Goal: Task Accomplishment & Management: Manage account settings

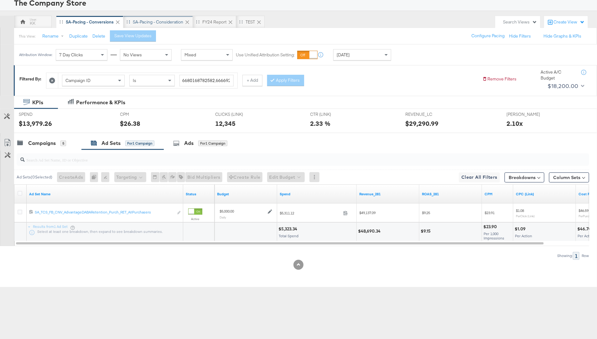
click at [150, 21] on div "SA-Pacing - Consideration" at bounding box center [158, 22] width 50 height 6
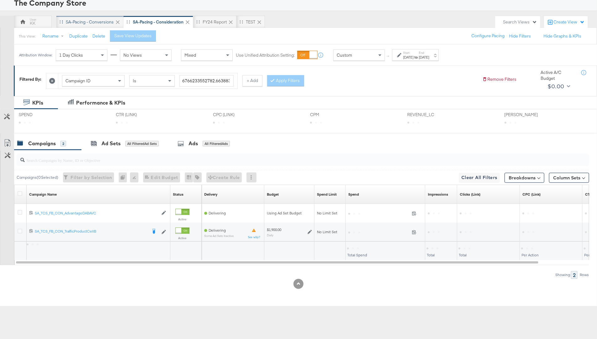
click at [76, 19] on div "SA-Pacing - Conversions" at bounding box center [90, 22] width 48 height 6
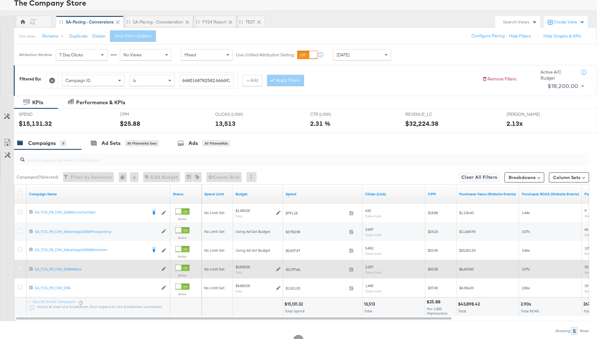
click at [19, 269] on icon at bounding box center [20, 268] width 5 height 5
click at [0, 0] on input "checkbox" at bounding box center [0, 0] width 0 height 0
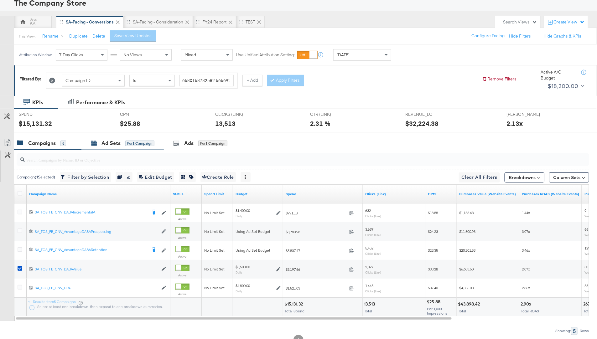
click at [121, 145] on div "Ad Sets for 1 Campaign" at bounding box center [123, 143] width 64 height 7
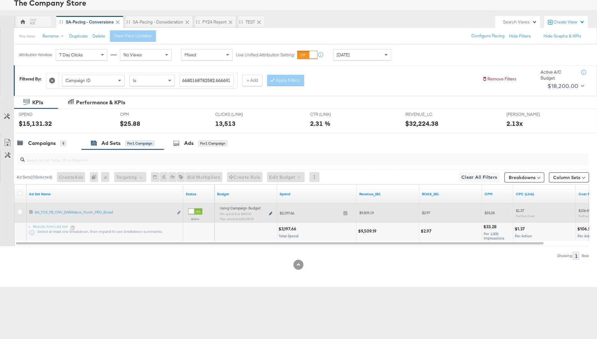
click at [272, 212] on icon at bounding box center [270, 213] width 3 height 3
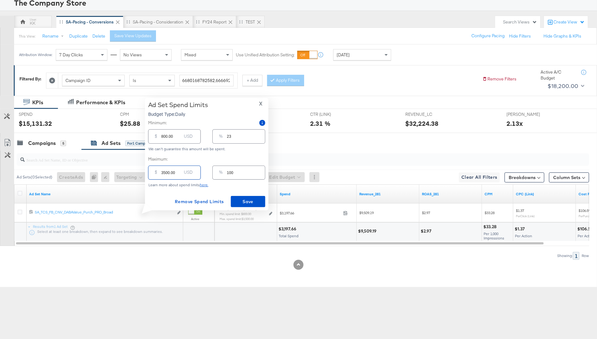
drag, startPoint x: 164, startPoint y: 173, endPoint x: 156, endPoint y: 173, distance: 8.1
click at [156, 173] on div "$ 3500.00 USD" at bounding box center [174, 173] width 53 height 14
type input "500.00"
type input "14"
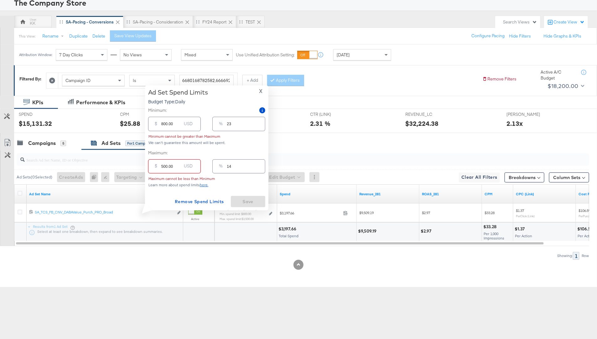
type input "4500.00"
type input "129"
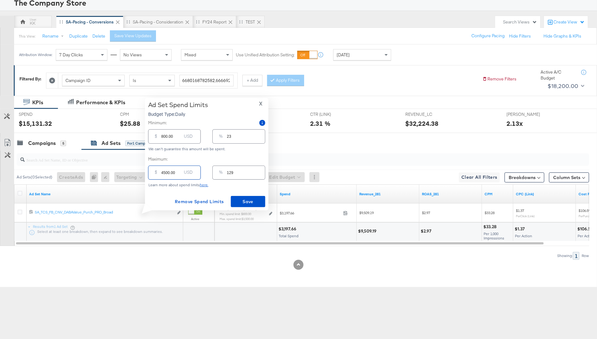
type input "400.00"
type input "11"
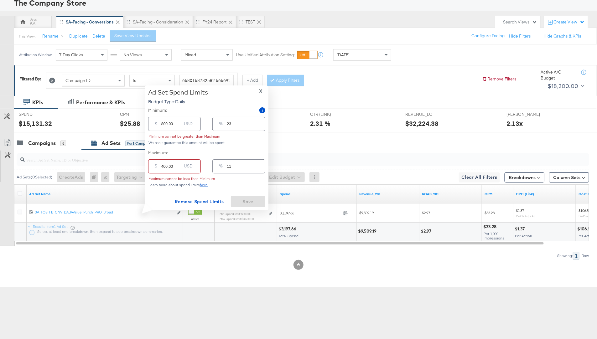
type input "4000.00"
type input "114"
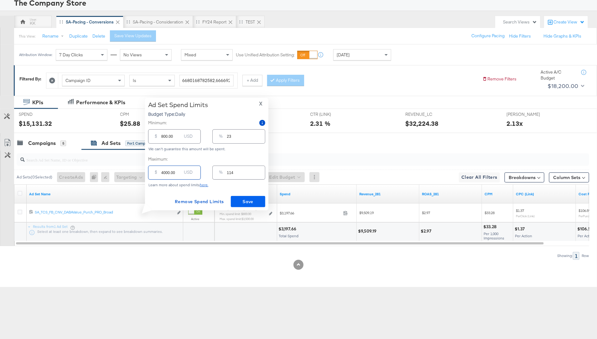
type input "4000.00"
click at [244, 197] on button "Save" at bounding box center [248, 201] width 34 height 11
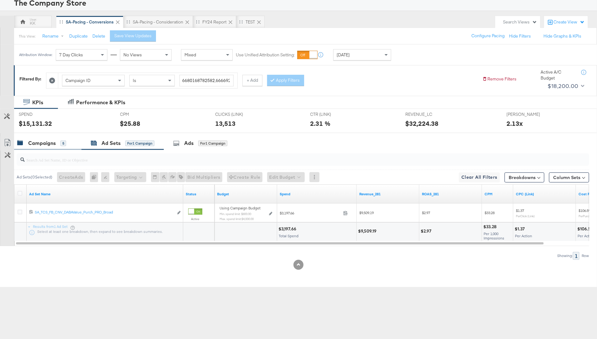
click at [36, 141] on div "Campaigns" at bounding box center [42, 143] width 28 height 7
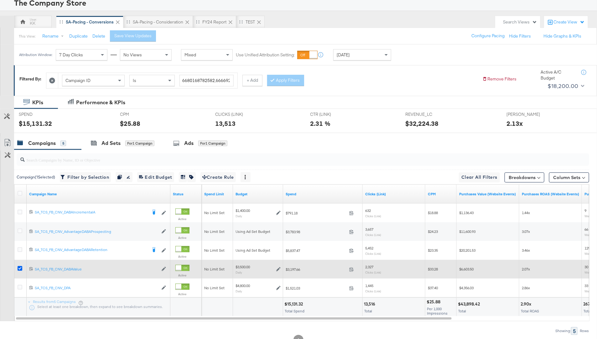
click at [18, 267] on icon at bounding box center [20, 268] width 5 height 5
click at [0, 0] on input "checkbox" at bounding box center [0, 0] width 0 height 0
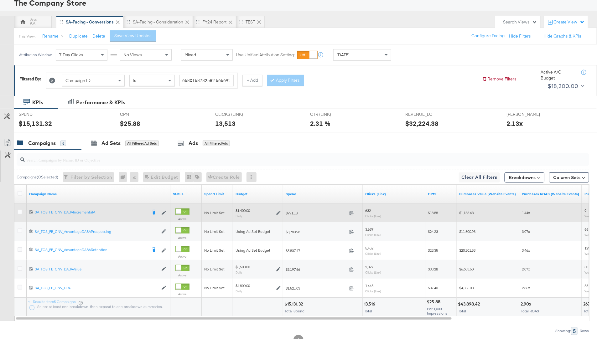
click at [22, 208] on div at bounding box center [21, 212] width 12 height 11
click at [20, 210] on icon at bounding box center [20, 212] width 5 height 5
click at [0, 0] on input "checkbox" at bounding box center [0, 0] width 0 height 0
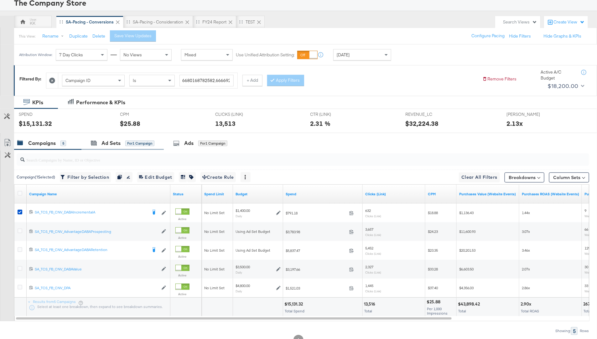
click at [118, 137] on div "Ad Sets for 1 Campaign" at bounding box center [122, 143] width 82 height 13
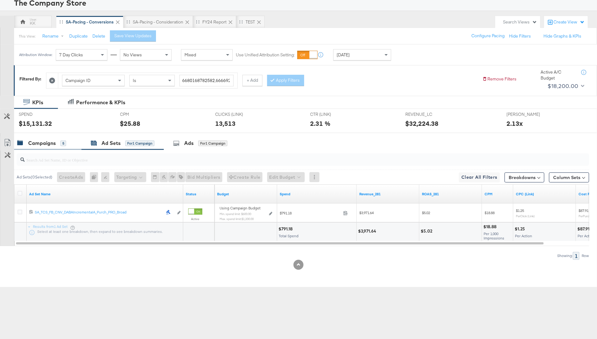
click at [57, 142] on div "Campaigns 5" at bounding box center [41, 143] width 49 height 7
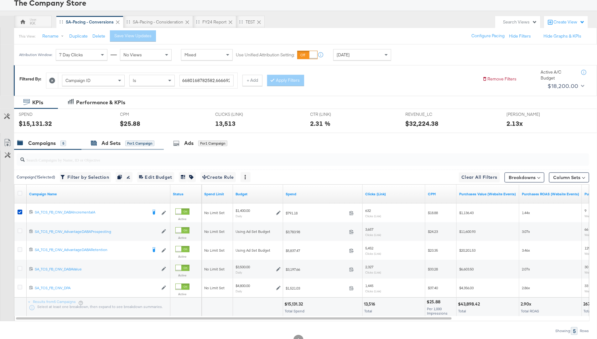
click at [117, 144] on div "Ad Sets" at bounding box center [110, 143] width 19 height 7
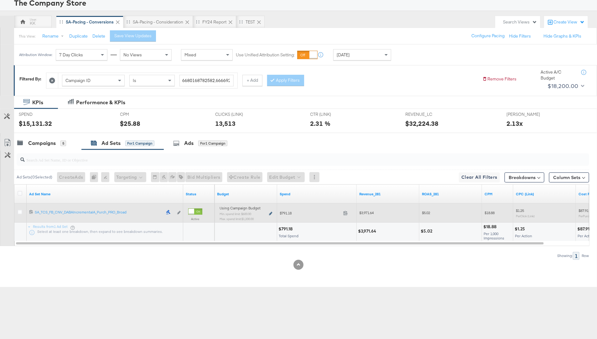
click at [269, 214] on icon at bounding box center [270, 213] width 3 height 3
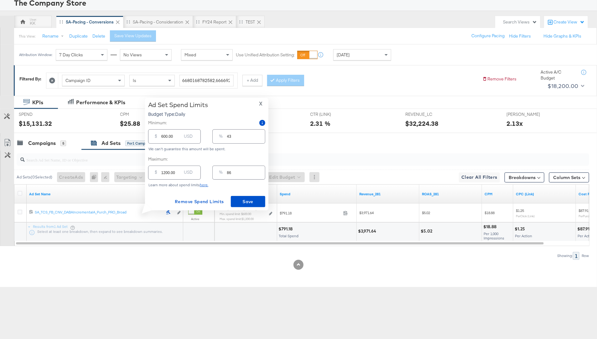
click at [164, 172] on input "1200.00" at bounding box center [171, 170] width 20 height 13
type input "100.00"
type input "7"
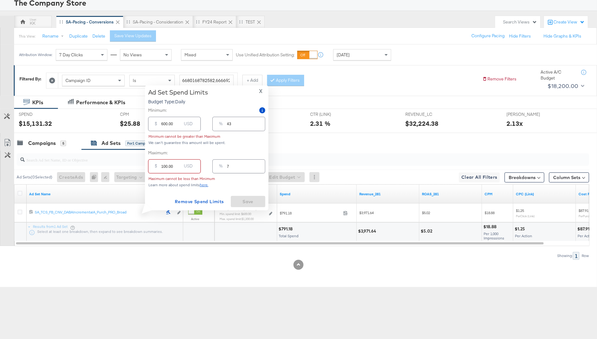
type input "1100.00"
type input "79"
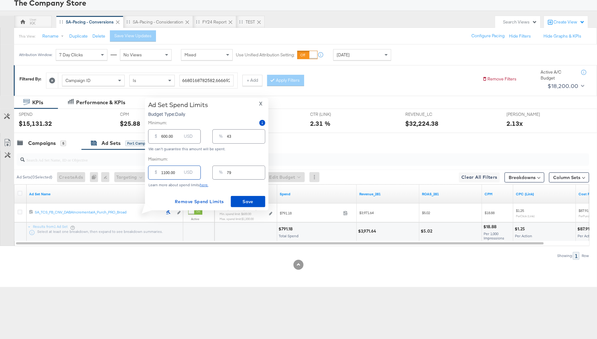
type input "1100.00"
click at [164, 136] on input "600.00" at bounding box center [171, 133] width 20 height 13
type input "00.00"
type input "0"
type input "200.00"
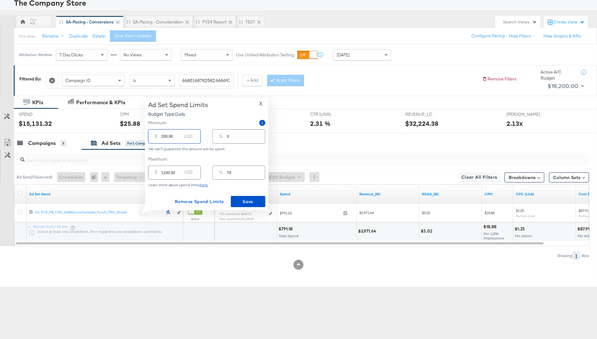
type input "14"
type input "200.00"
click at [247, 200] on span "Save" at bounding box center [247, 202] width 29 height 8
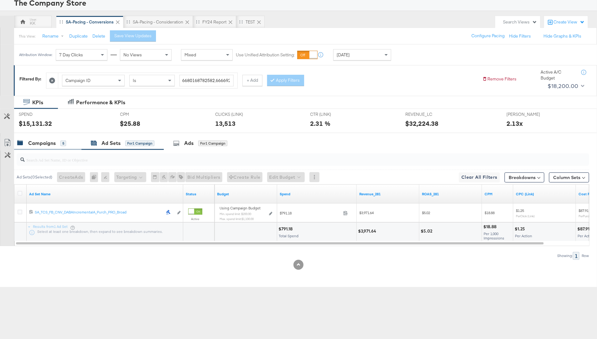
click at [39, 140] on div "Campaigns" at bounding box center [42, 143] width 28 height 7
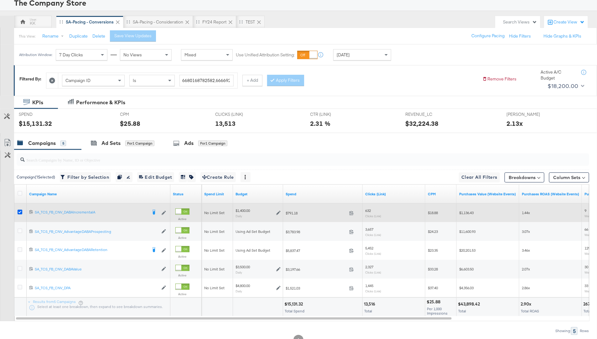
click at [20, 210] on icon at bounding box center [20, 212] width 5 height 5
click at [0, 0] on input "checkbox" at bounding box center [0, 0] width 0 height 0
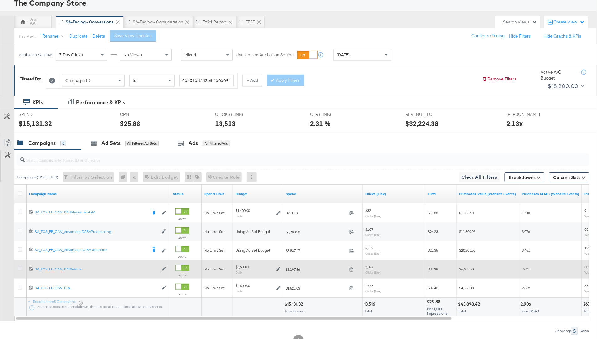
click at [18, 268] on icon at bounding box center [20, 268] width 5 height 5
click at [0, 0] on input "checkbox" at bounding box center [0, 0] width 0 height 0
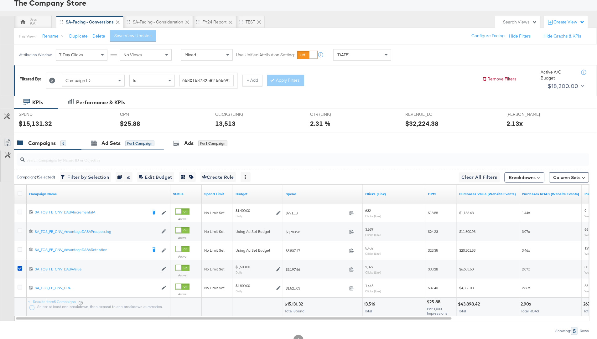
click at [114, 138] on div "Ad Sets for 1 Campaign" at bounding box center [122, 143] width 82 height 13
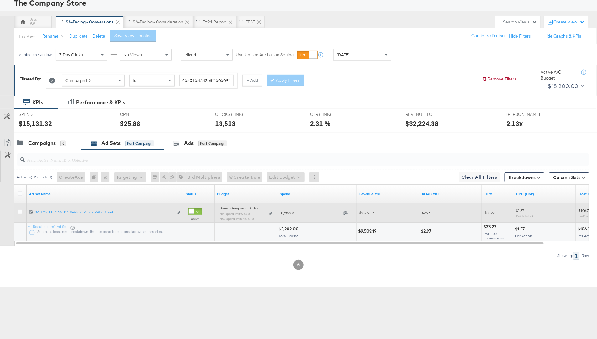
click at [270, 215] on div "Using Campaign Budget Min. spend limit: $800.00 Max. spend limit : $4,000.00 Ed…" at bounding box center [246, 216] width 53 height 15
click at [270, 213] on icon at bounding box center [270, 213] width 3 height 3
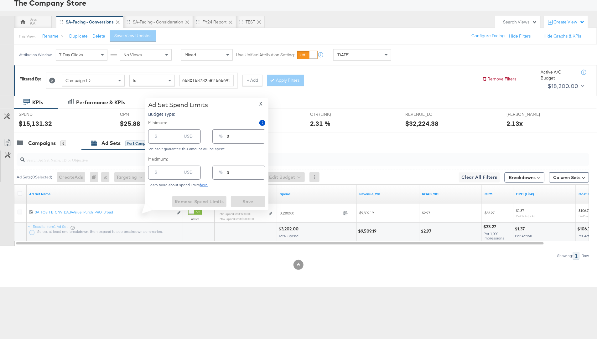
type input "800.00"
type input "23"
type input "4000.00"
type input "114"
click at [166, 174] on input "4000.00" at bounding box center [171, 170] width 20 height 13
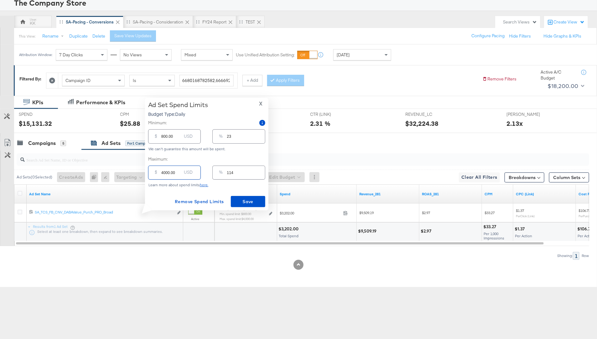
type input "400.00"
type input "11"
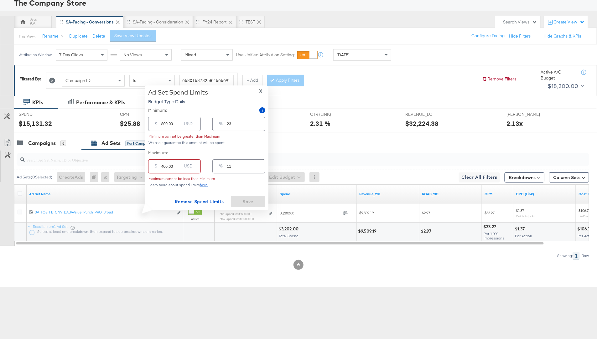
type input "4500.00"
type input "129"
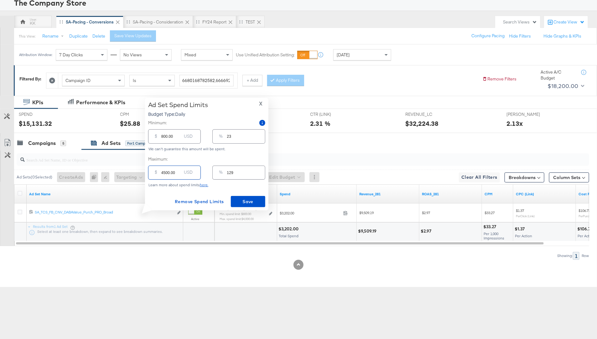
type input "4500.00"
click at [163, 136] on input "800.00" at bounding box center [171, 133] width 20 height 13
type input "00.00"
type input "0"
type input "900.00"
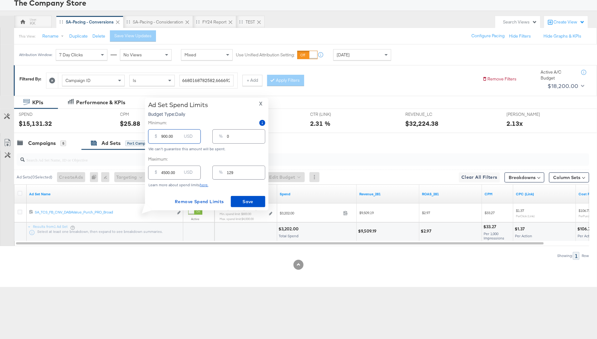
type input "26"
type input "900.00"
click at [262, 206] on span "Save" at bounding box center [247, 202] width 29 height 8
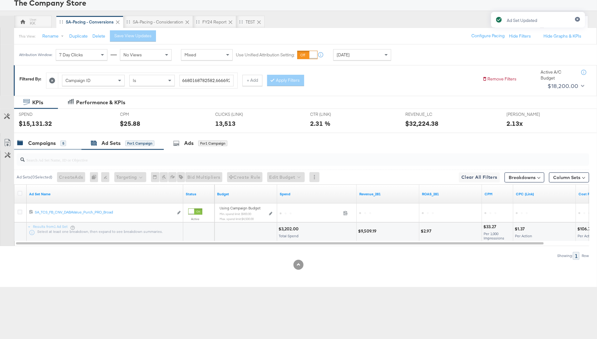
click at [38, 141] on div "Campaigns" at bounding box center [42, 143] width 28 height 7
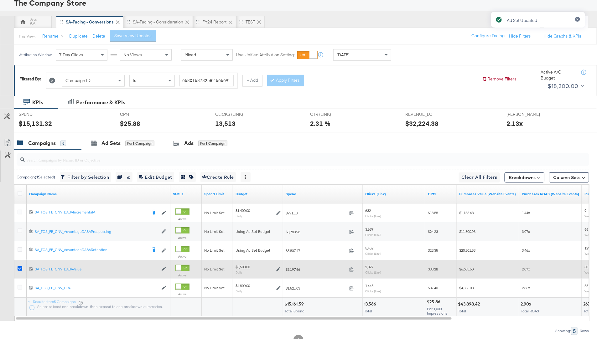
click at [18, 268] on icon at bounding box center [20, 268] width 5 height 5
click at [0, 0] on input "checkbox" at bounding box center [0, 0] width 0 height 0
